Goal: Task Accomplishment & Management: Manage account settings

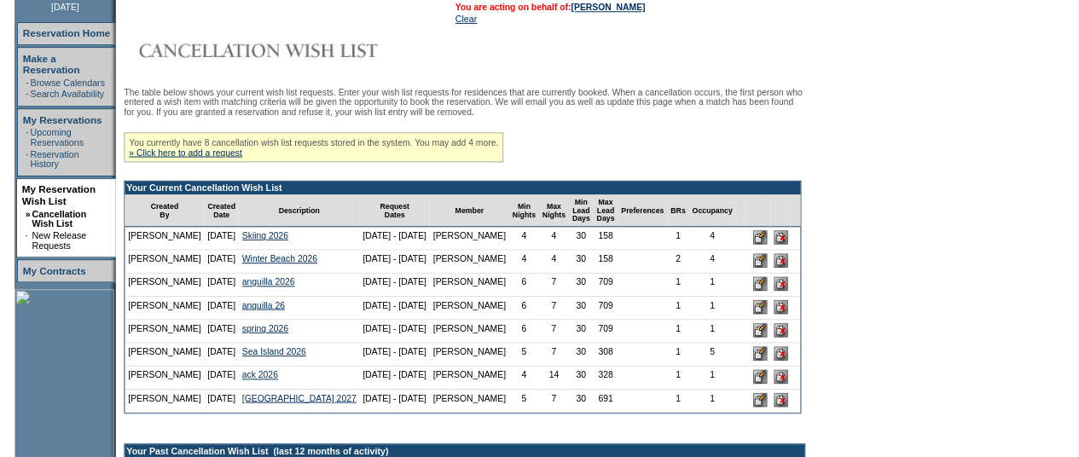
scroll to position [276, 0]
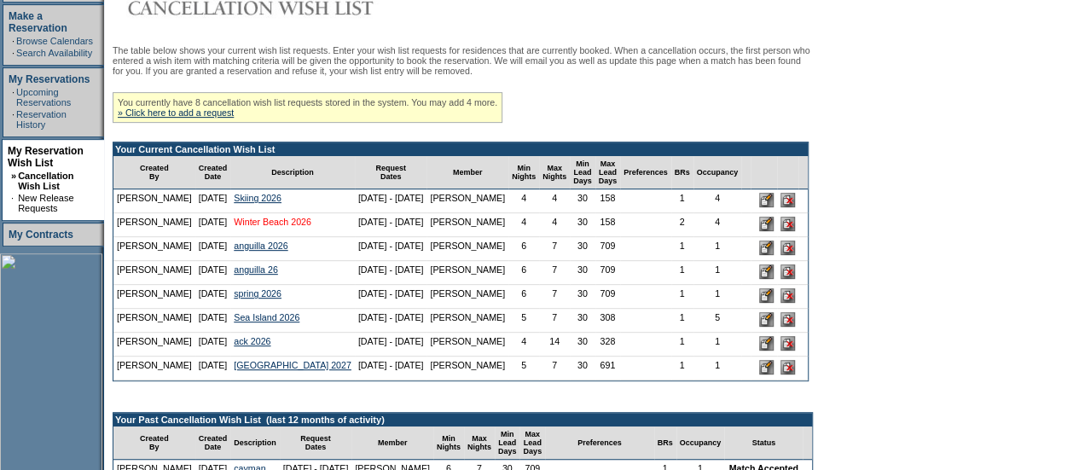
click at [280, 227] on link "Winter Beach 2026" at bounding box center [273, 222] width 78 height 10
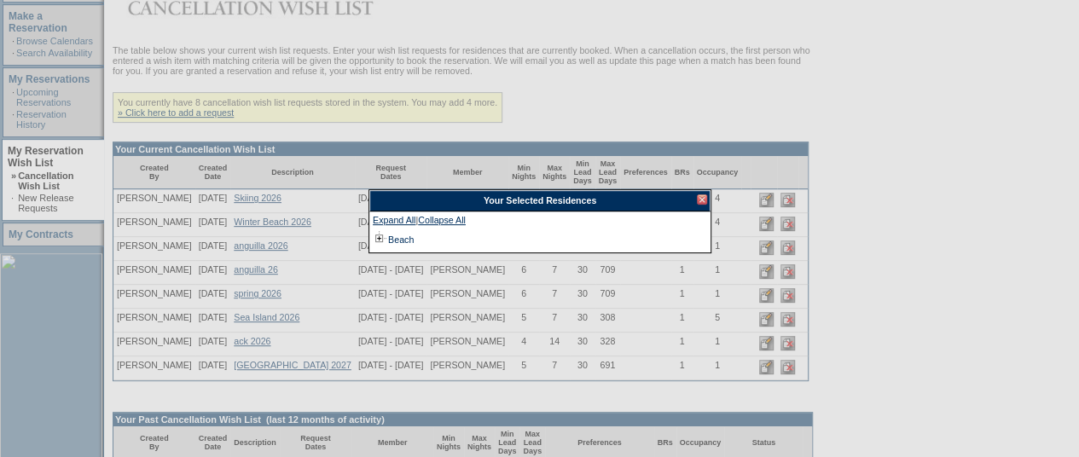
click at [704, 196] on div at bounding box center [702, 200] width 10 height 10
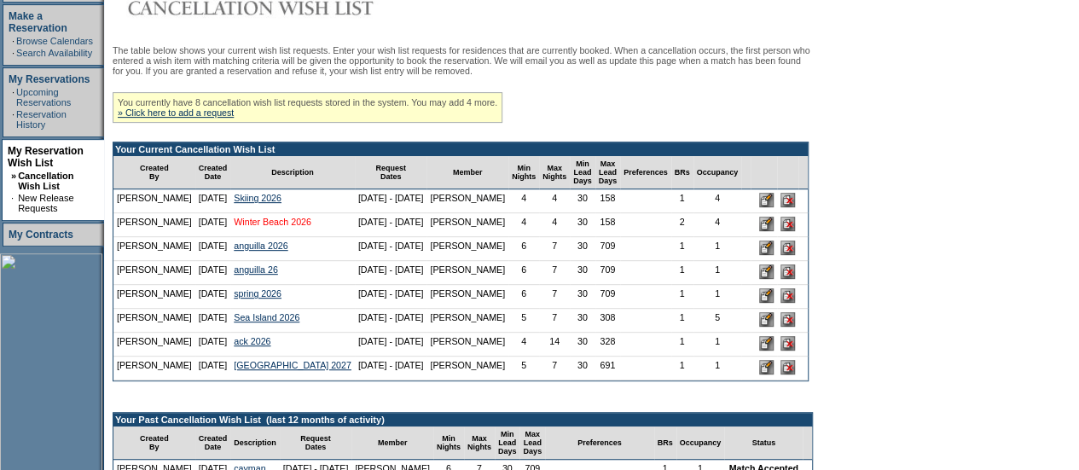
click at [269, 227] on link "Winter Beach 2026" at bounding box center [273, 222] width 78 height 10
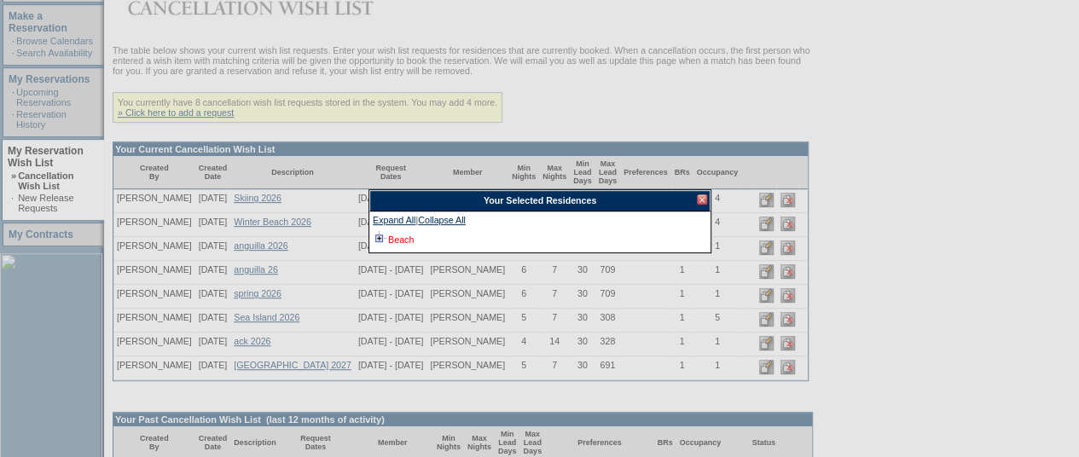
click at [401, 240] on link "Beach" at bounding box center [401, 240] width 26 height 10
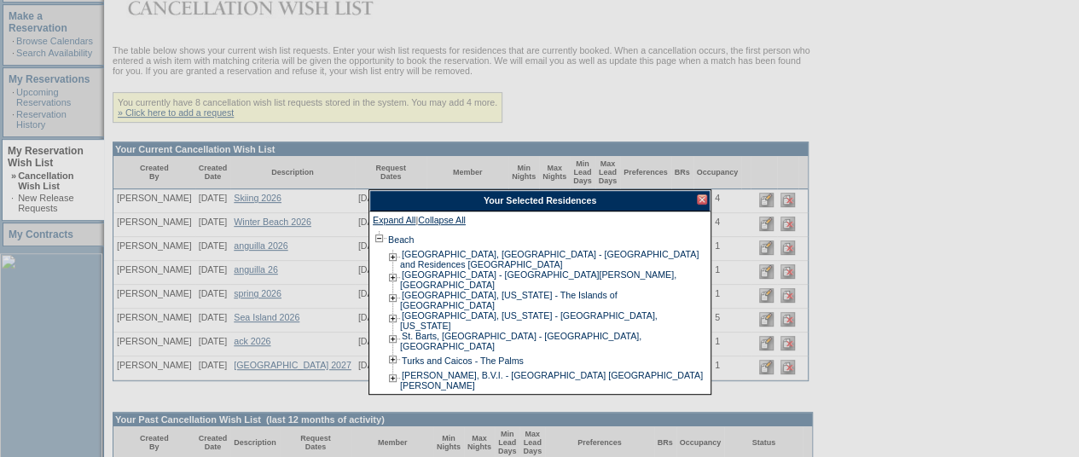
click at [704, 201] on div at bounding box center [702, 200] width 10 height 10
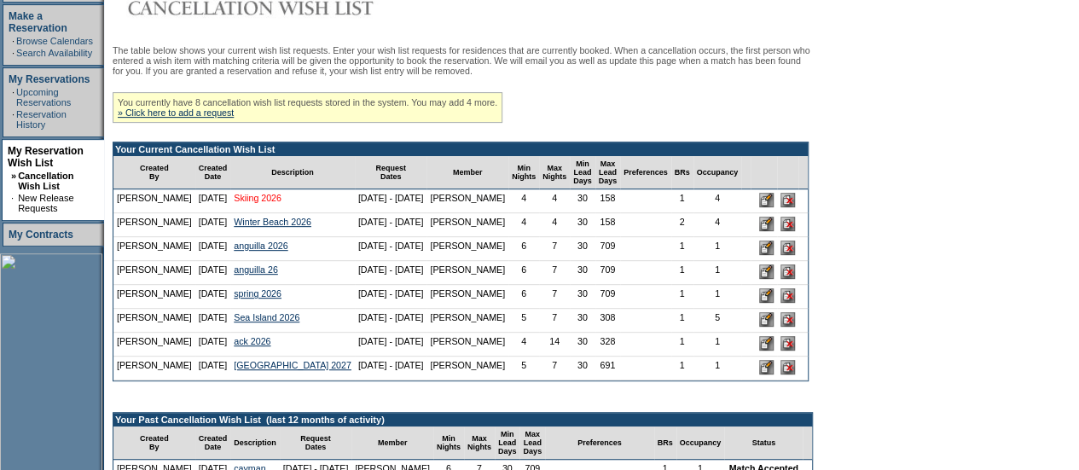
click at [253, 203] on link "Skiing 2026" at bounding box center [258, 198] width 48 height 10
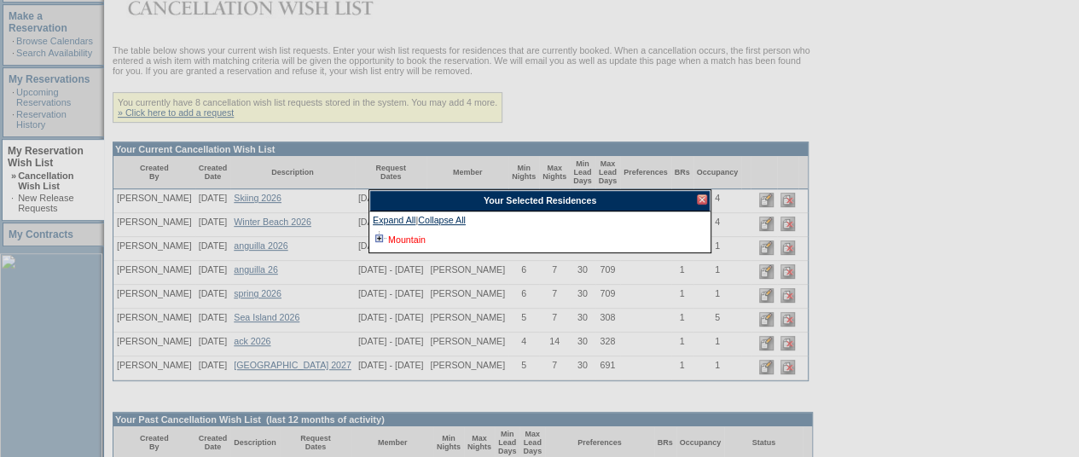
click at [394, 242] on link "Mountain" at bounding box center [407, 240] width 38 height 10
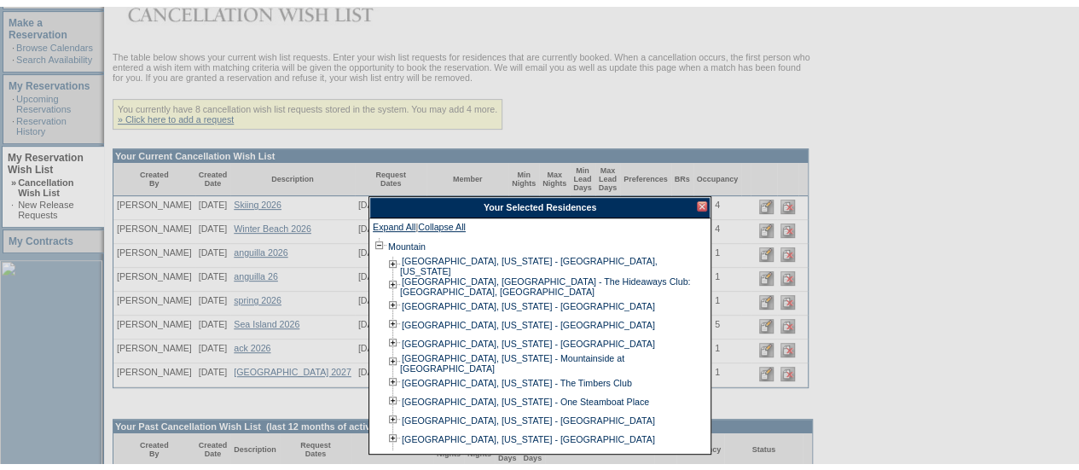
scroll to position [12, 0]
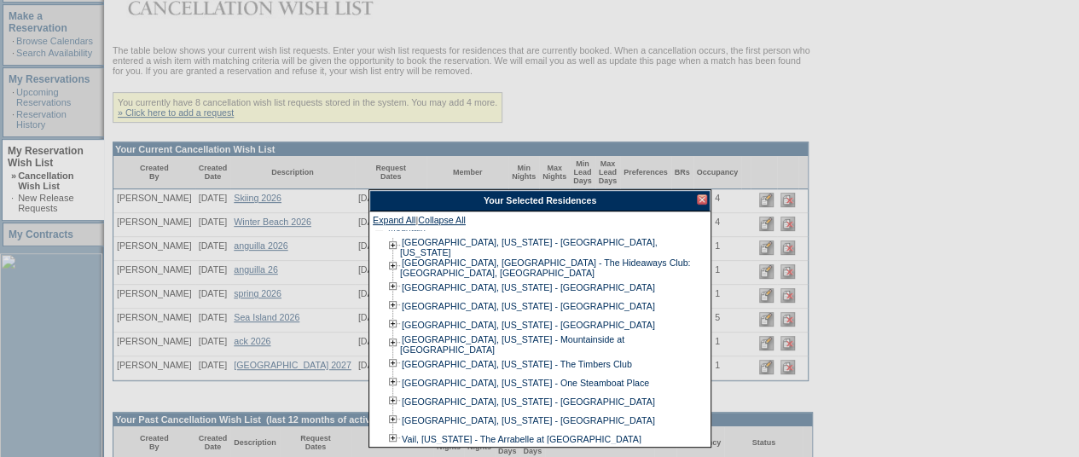
click at [701, 200] on div at bounding box center [702, 200] width 10 height 10
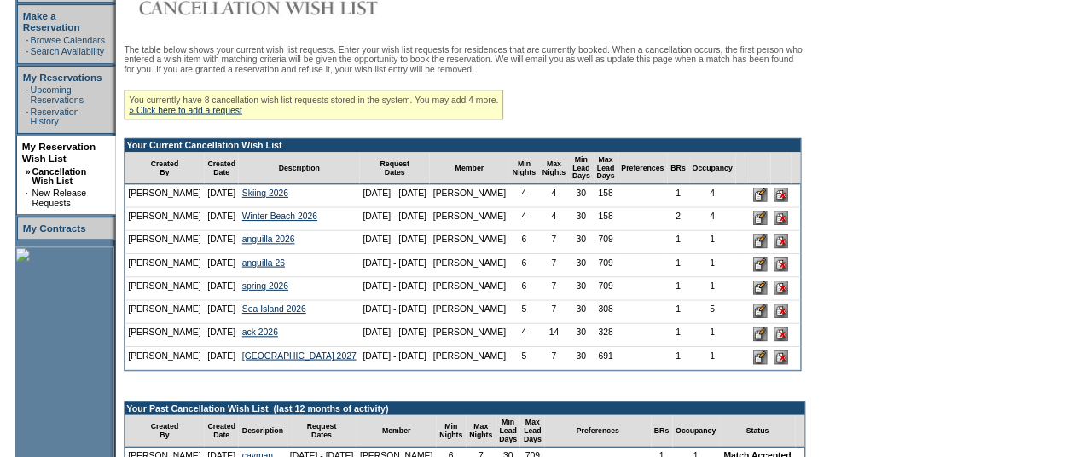
scroll to position [0, 0]
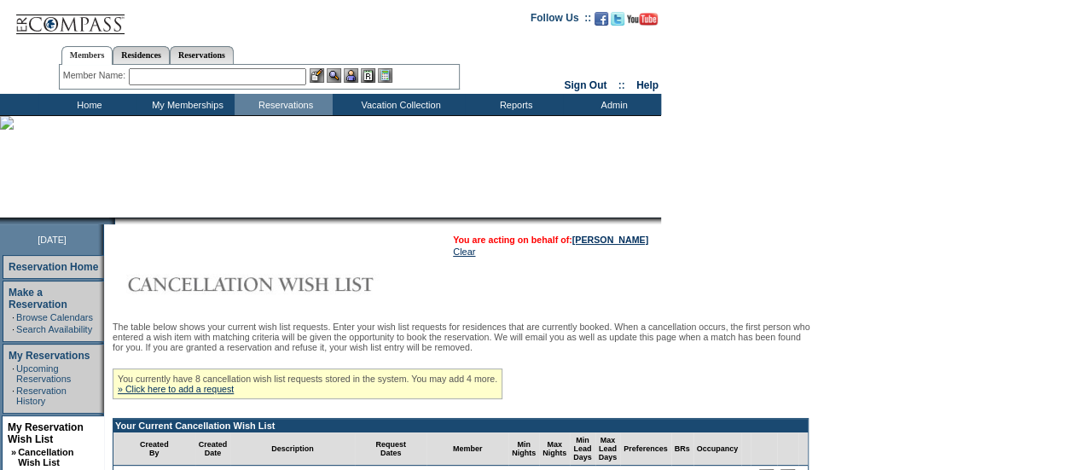
click at [167, 79] on input "text" at bounding box center [217, 76] width 177 height 17
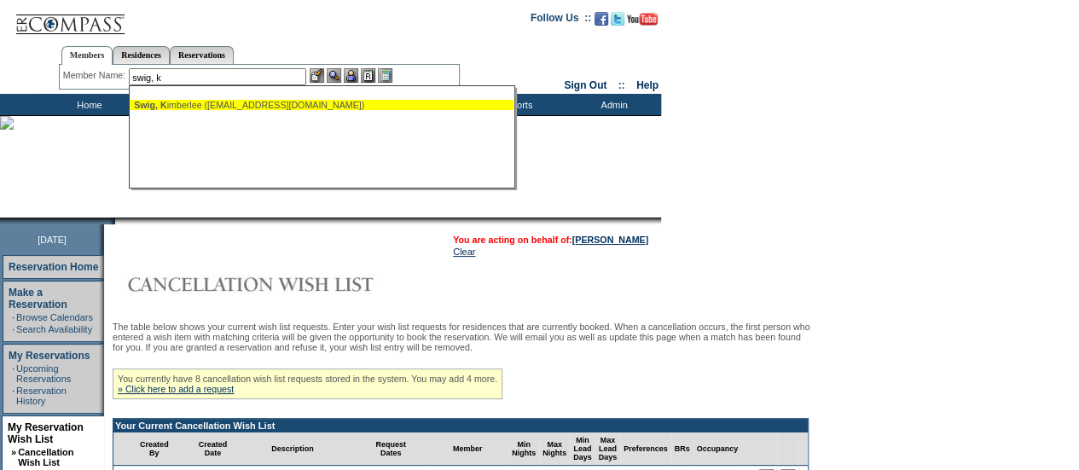
click at [196, 107] on div "Swig, [PERSON_NAME] ([EMAIL_ADDRESS][DOMAIN_NAME])" at bounding box center [321, 105] width 375 height 10
type input "[PERSON_NAME] ([EMAIL_ADDRESS][DOMAIN_NAME])"
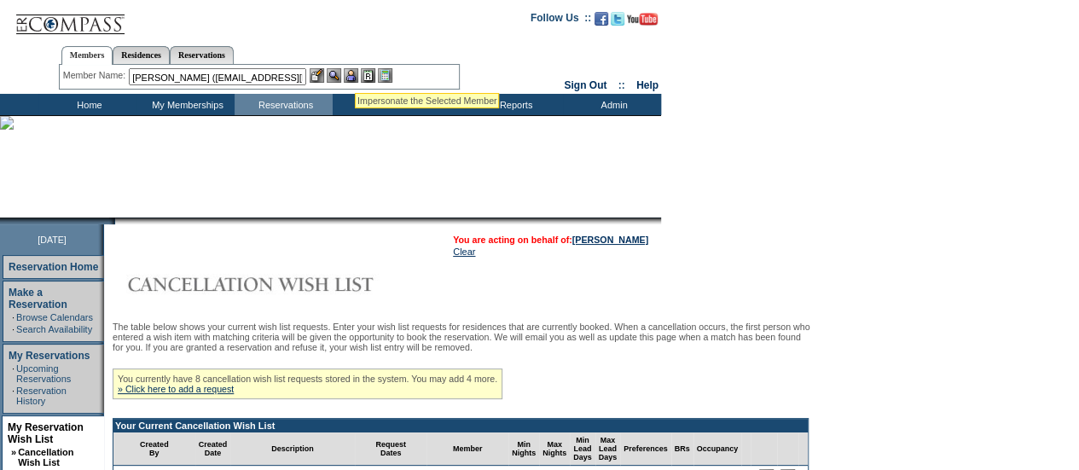
click at [355, 72] on img at bounding box center [351, 75] width 15 height 15
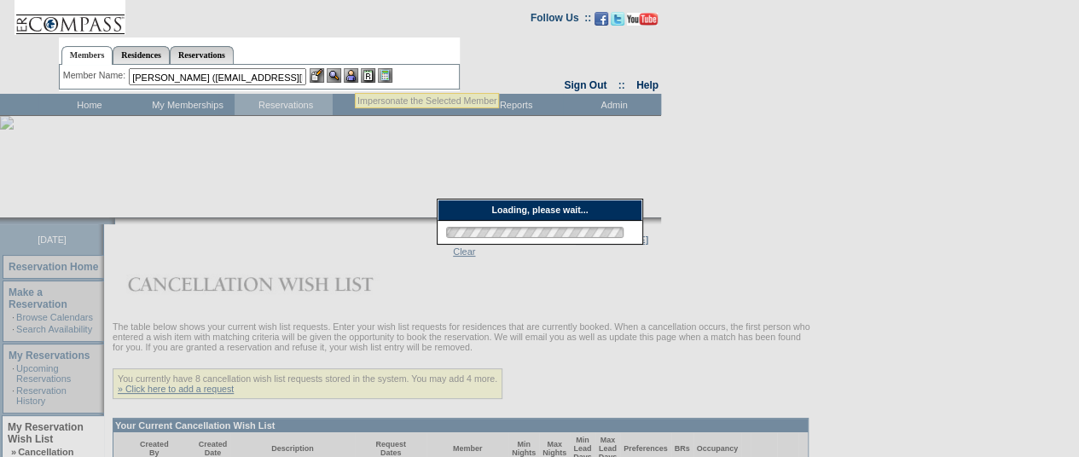
click at [341, 75] on img at bounding box center [334, 75] width 15 height 15
